Goal: Find specific page/section: Find specific page/section

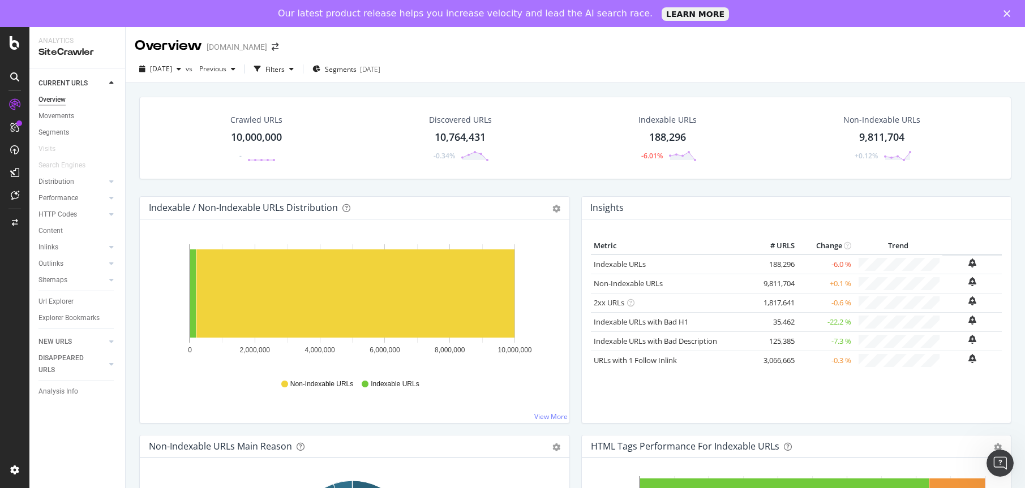
click at [65, 102] on link "Overview" at bounding box center [77, 100] width 79 height 12
click at [71, 153] on div "SiteCrawler" at bounding box center [62, 154] width 40 height 11
